Goal: Find specific fact: Find specific fact

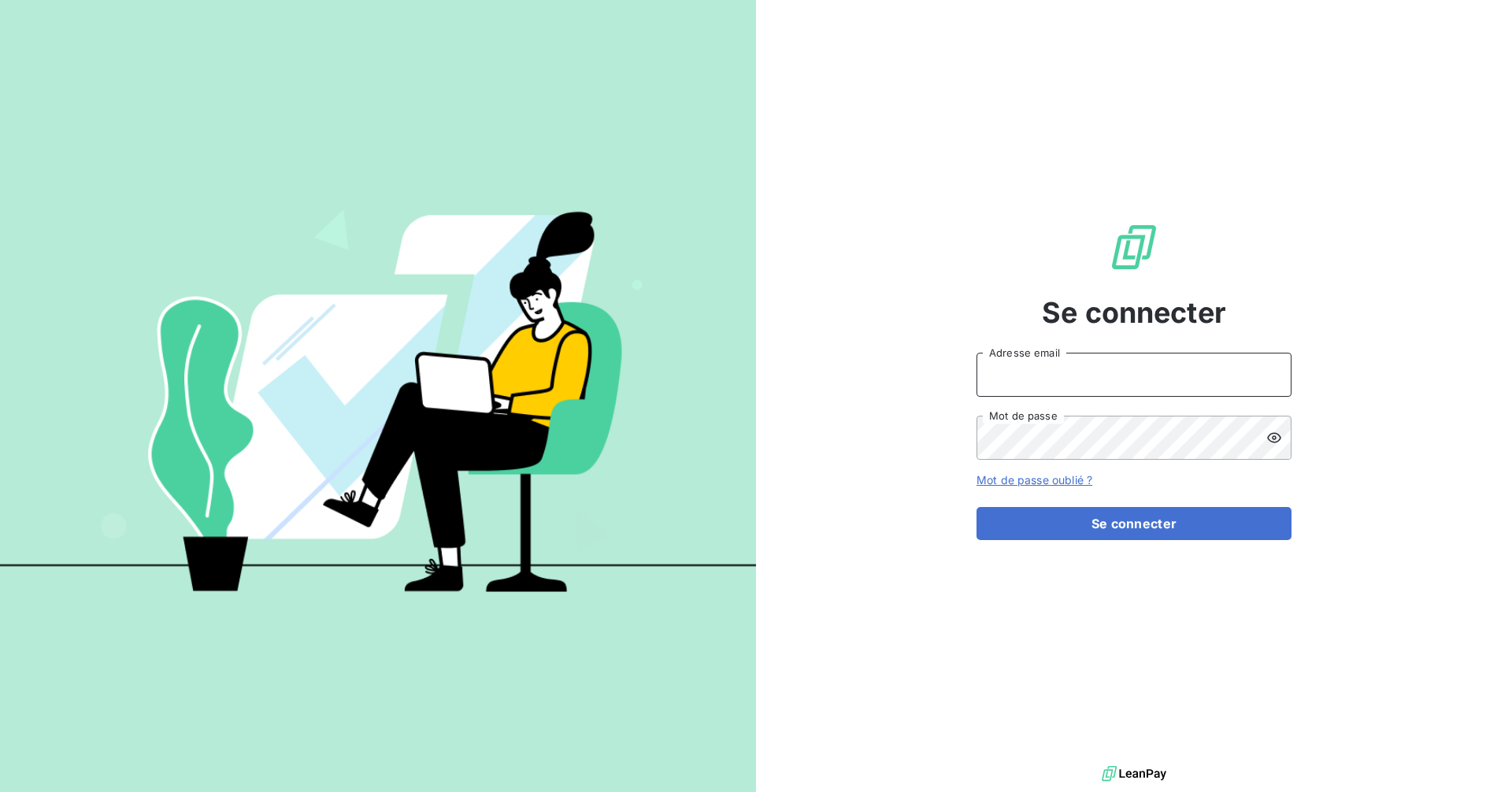
click at [1023, 394] on input "Adresse email" at bounding box center [1133, 374] width 315 height 44
type input "[EMAIL_ADDRESS][DOMAIN_NAME]"
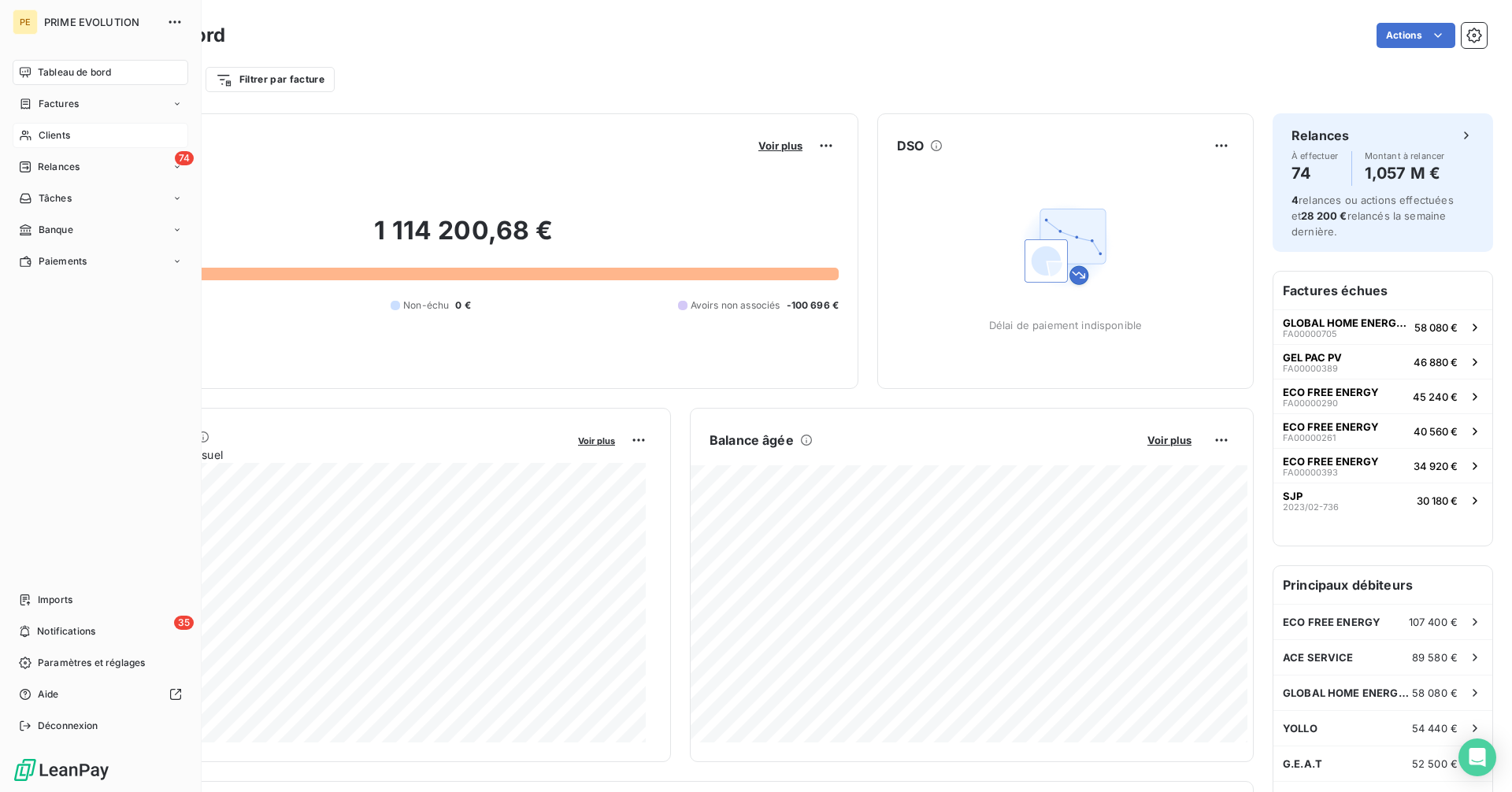
click at [41, 132] on span "Clients" at bounding box center [54, 135] width 32 height 14
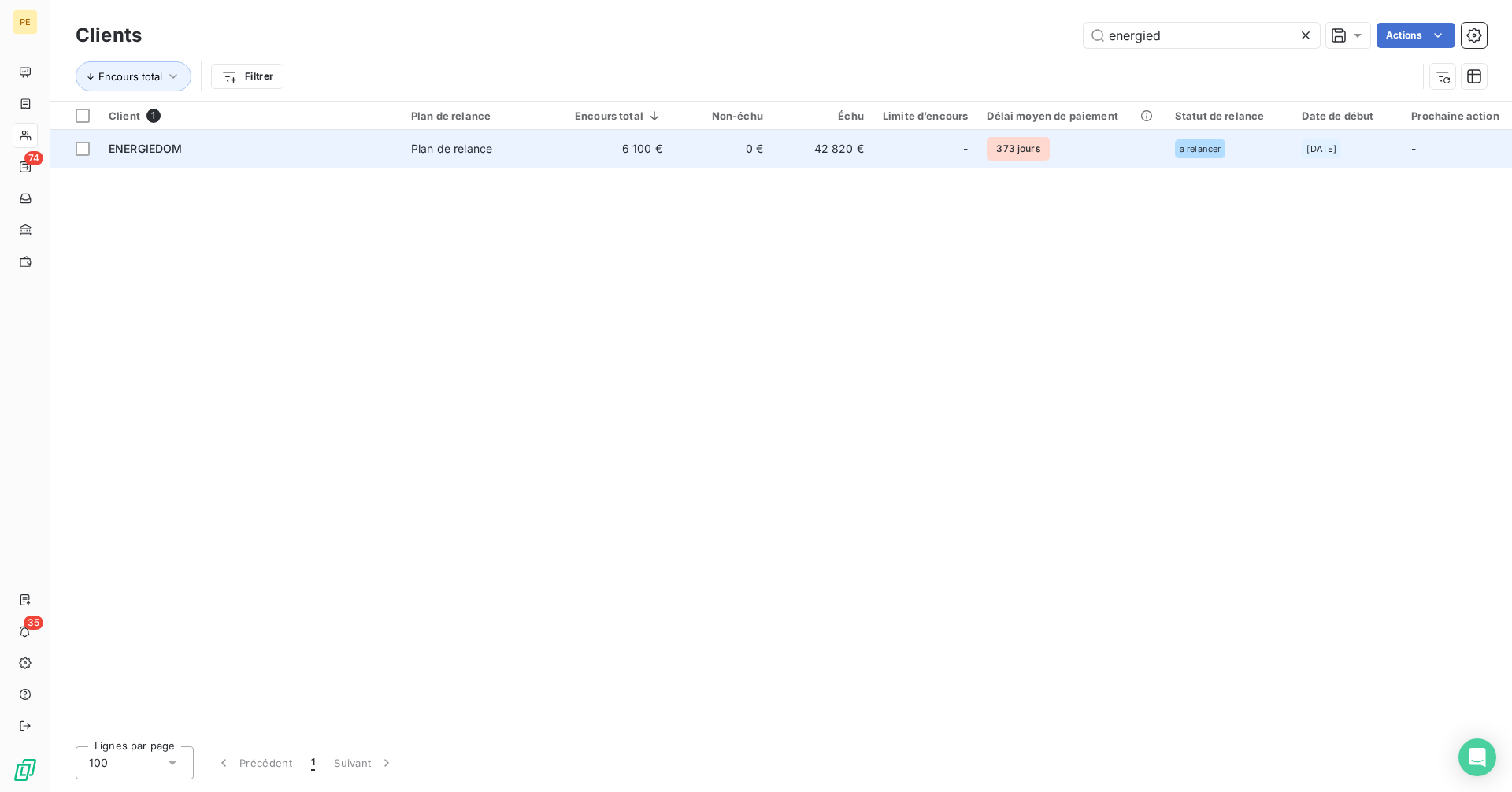
type input "energied"
click at [937, 152] on div at bounding box center [944, 149] width 25 height 25
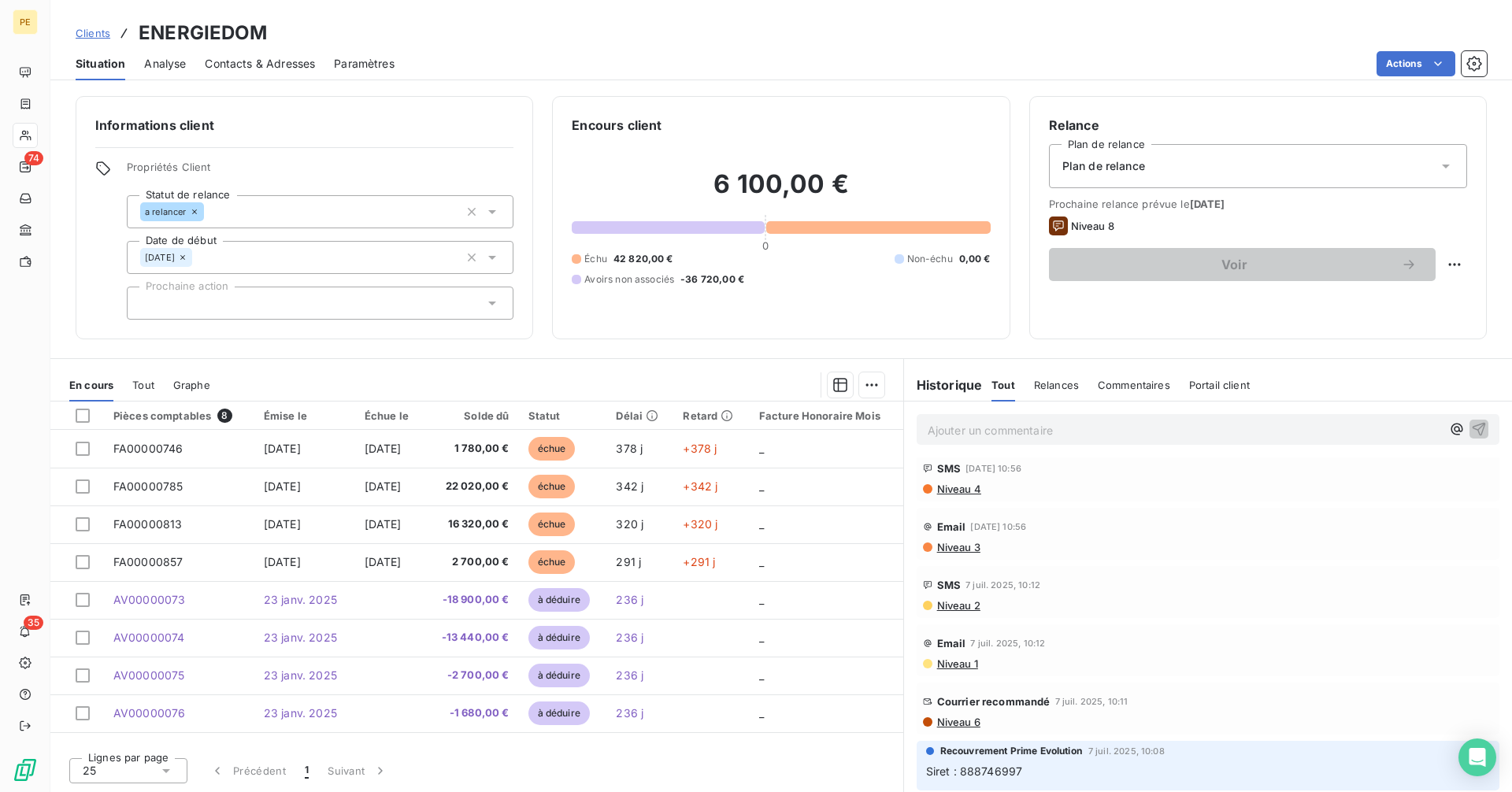
scroll to position [197, 0]
click at [180, 28] on h3 "ENERGIEDOM" at bounding box center [203, 33] width 129 height 28
copy h3 "ENERGIEDOM"
click at [994, 767] on span "Siret : 888746997" at bounding box center [974, 770] width 97 height 13
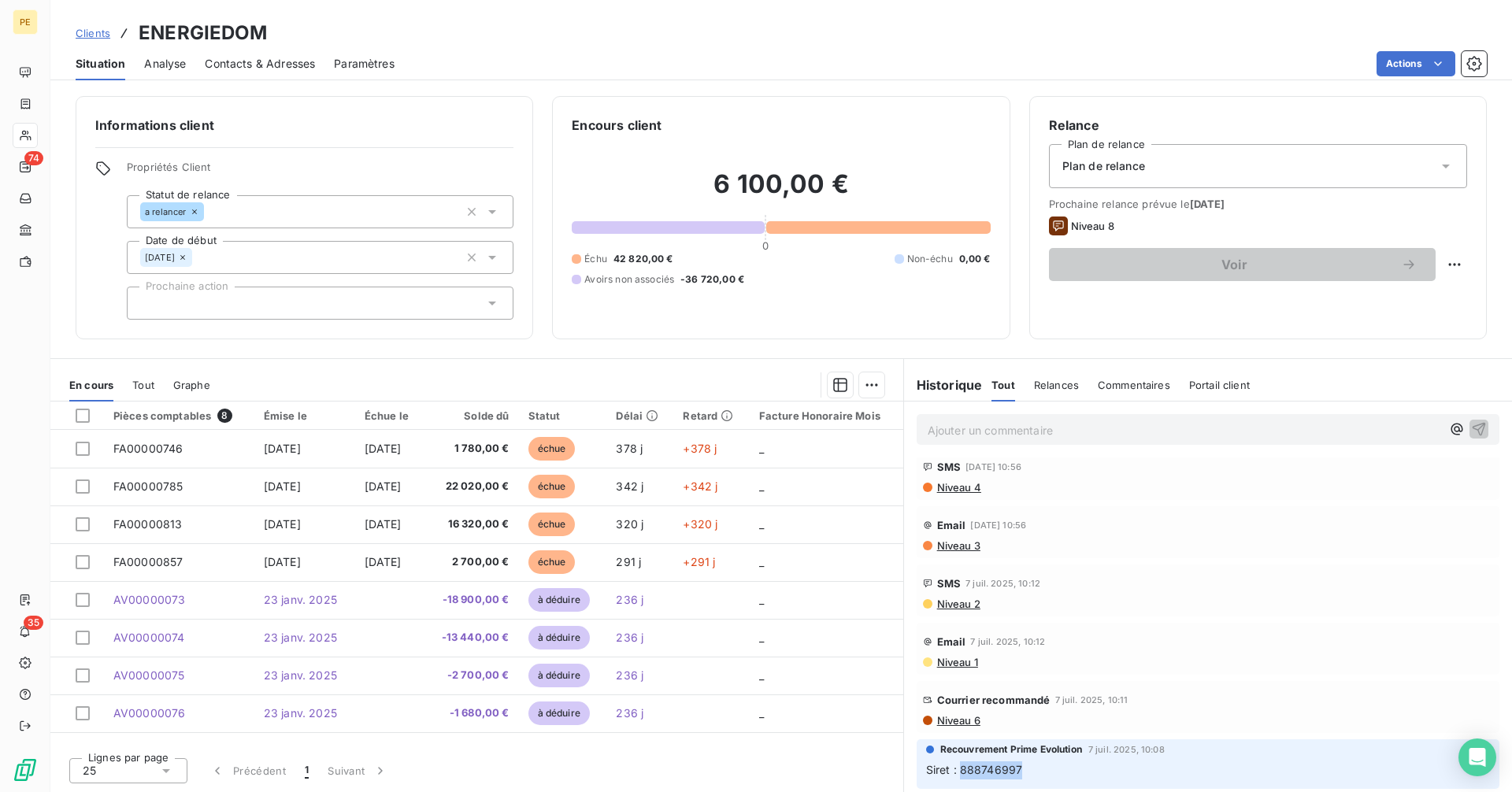
click at [994, 767] on span "Siret : 888746997" at bounding box center [974, 770] width 97 height 13
copy span "888746997"
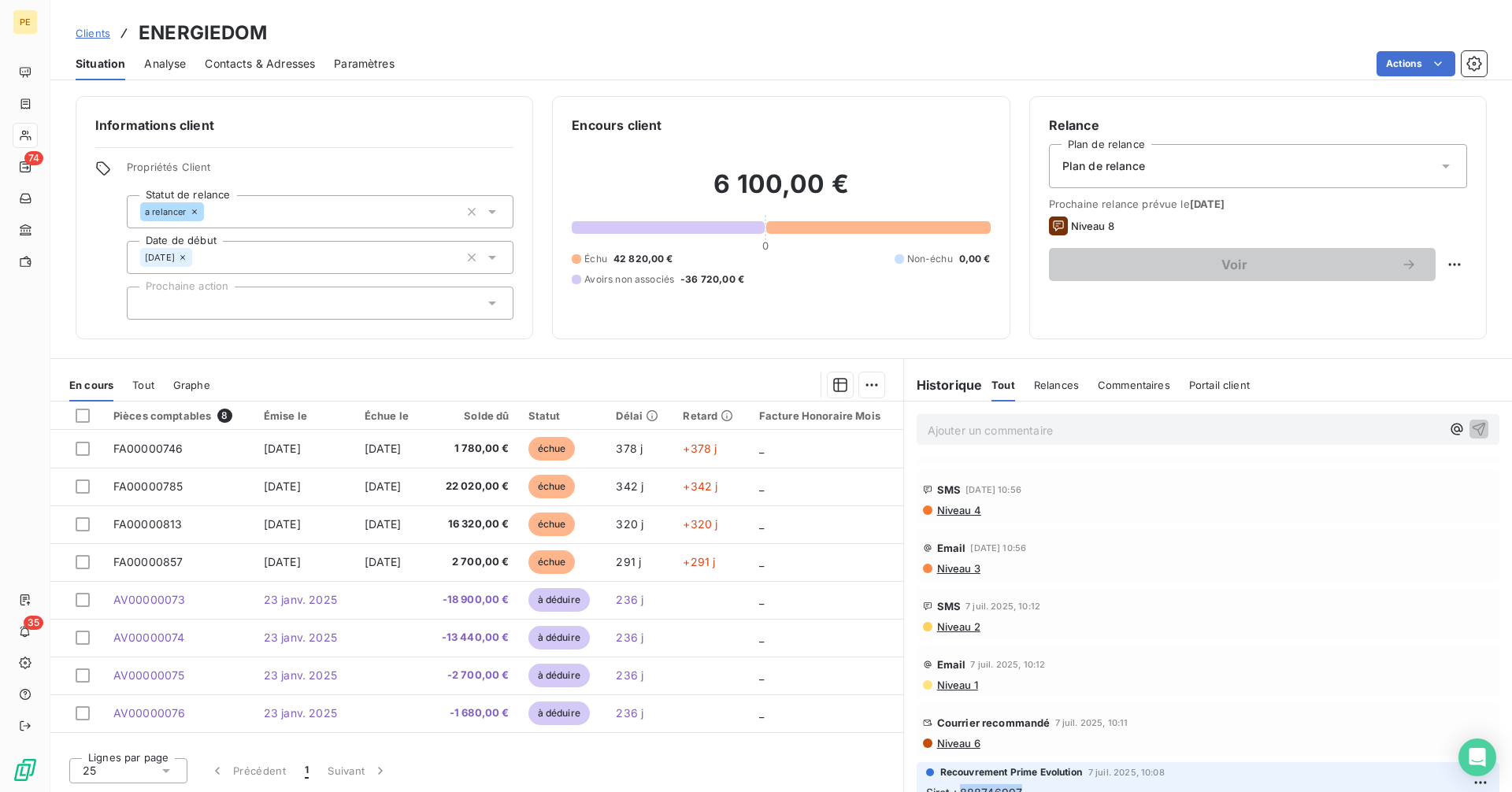
scroll to position [0, 0]
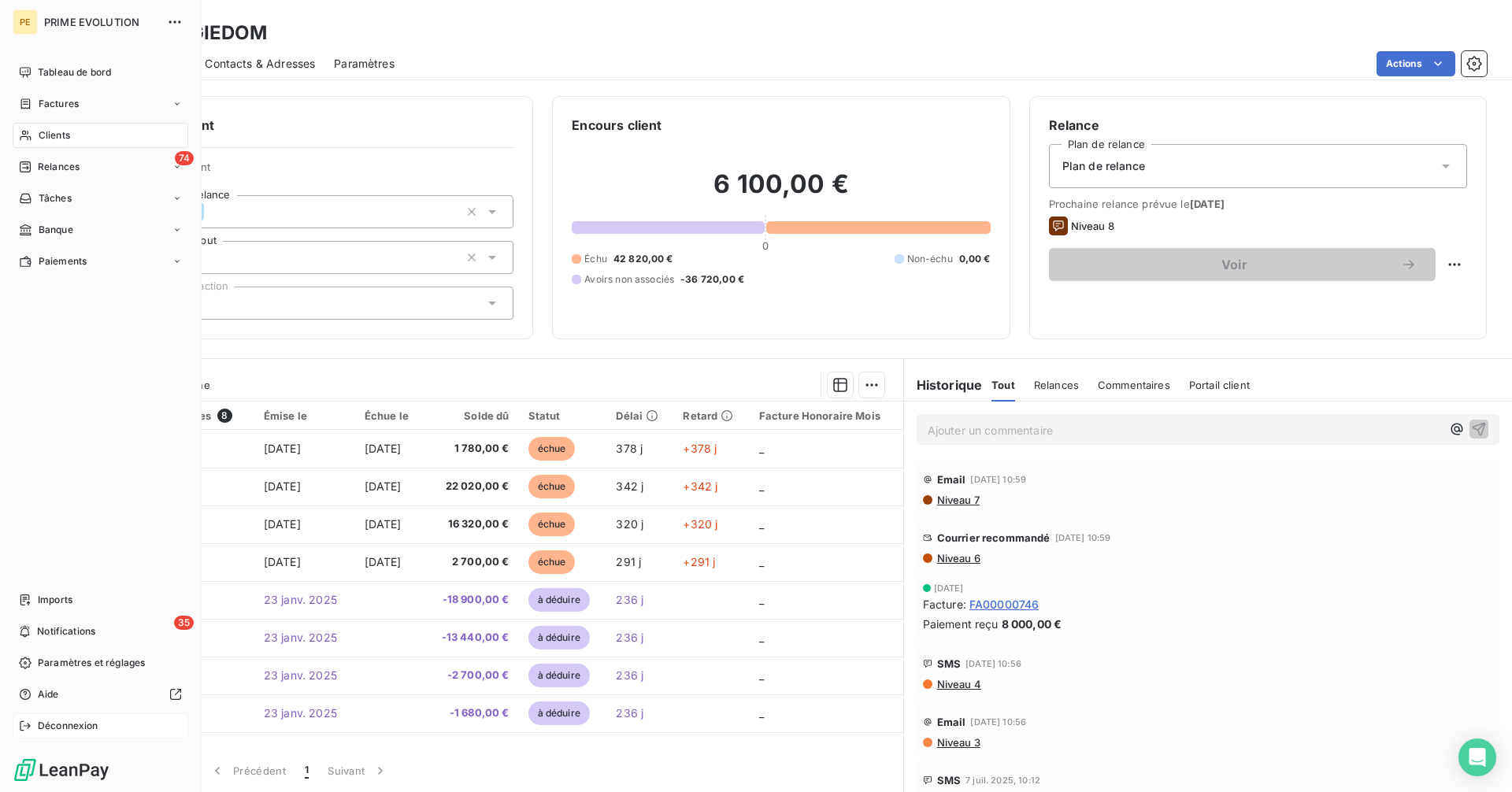
click at [72, 721] on span "Déconnexion" at bounding box center [67, 726] width 61 height 14
